Goal: Find specific page/section

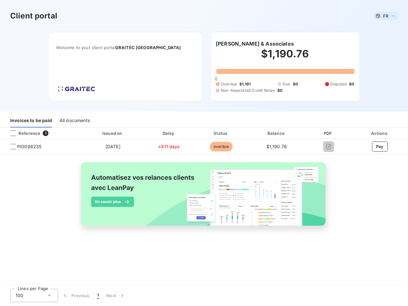
click at [386, 16] on span "FR" at bounding box center [385, 15] width 5 height 5
click at [253, 44] on h6 "[PERSON_NAME] & Associates" at bounding box center [255, 44] width 78 height 8
click at [31, 121] on div "Invoices to be paid" at bounding box center [31, 120] width 42 height 13
click at [74, 121] on div "All documents" at bounding box center [75, 120] width 30 height 13
